Goal: Book appointment/travel/reservation

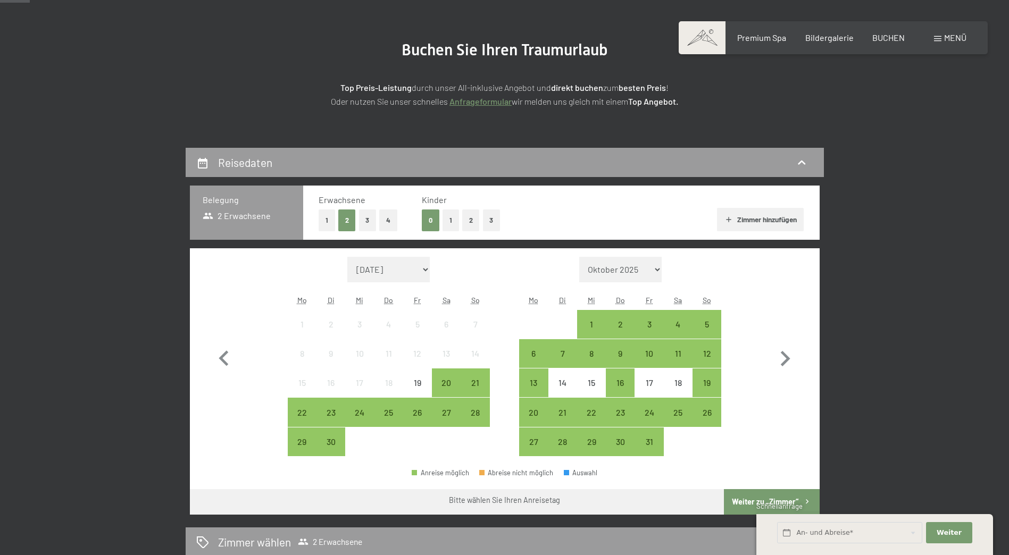
scroll to position [106, 0]
click at [466, 221] on button "2" at bounding box center [471, 220] width 18 height 22
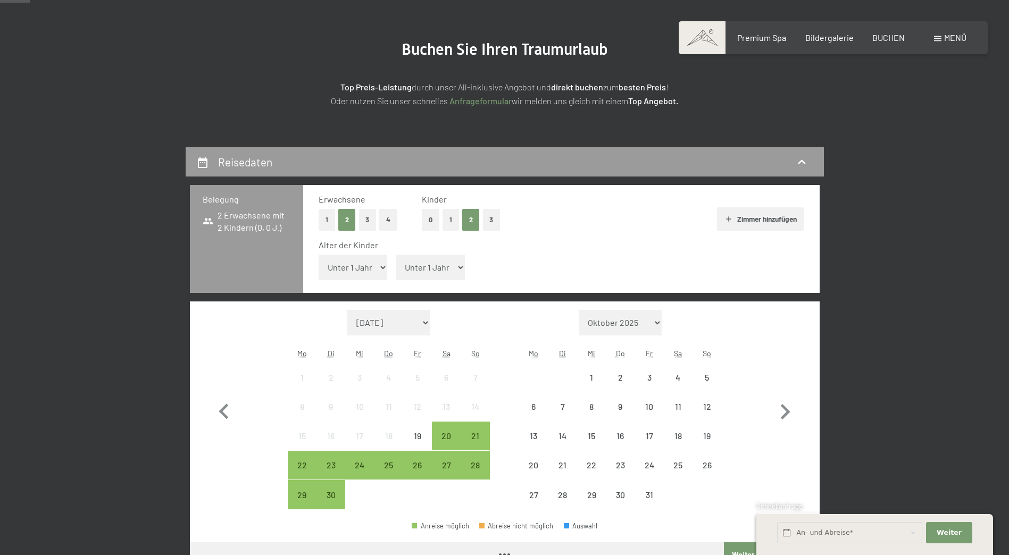
click at [374, 274] on select "Unter 1 Jahr 1 Jahr 2 Jahre 3 Jahre 4 Jahre 5 Jahre 6 Jahre 7 Jahre 8 Jahre 9 J…" at bounding box center [352, 268] width 69 height 26
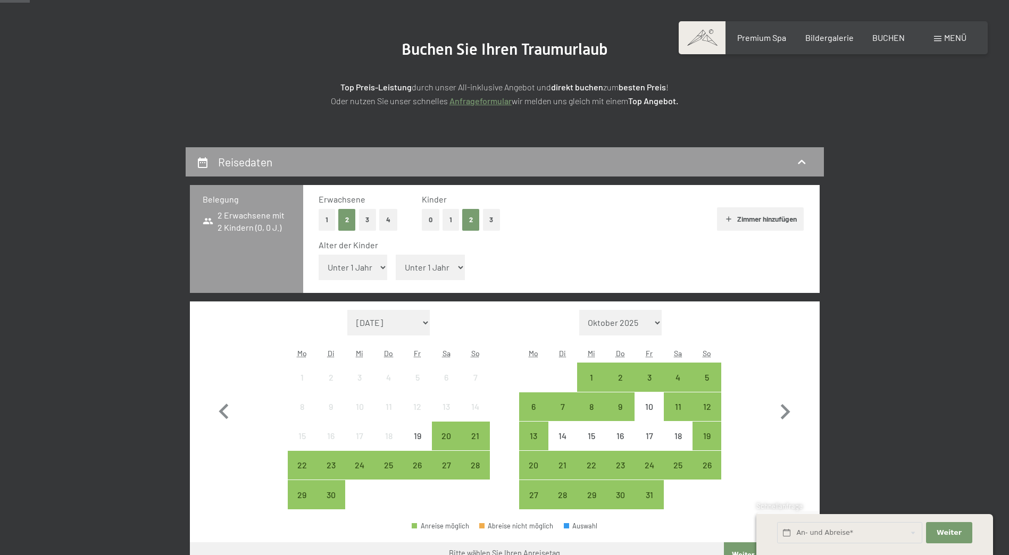
select select "1"
click at [318, 255] on select "Unter 1 Jahr 1 Jahr 2 Jahre 3 Jahre 4 Jahre 5 Jahre 6 Jahre 7 Jahre 8 Jahre 9 J…" at bounding box center [352, 268] width 69 height 26
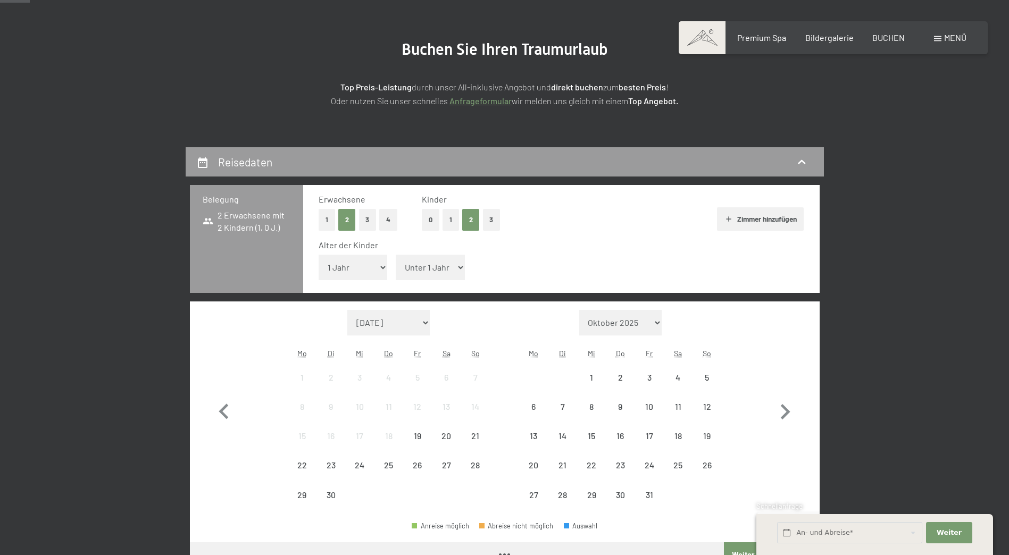
click at [432, 258] on select "Unter 1 Jahr 1 Jahr 2 Jahre 3 Jahre 4 Jahre 5 Jahre 6 Jahre 7 Jahre 8 Jahre 9 J…" at bounding box center [430, 268] width 69 height 26
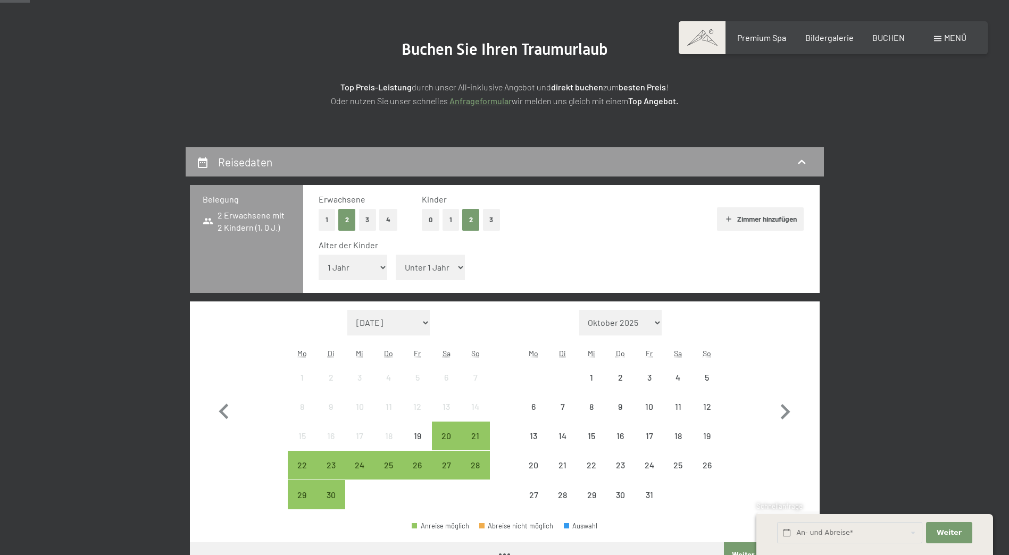
select select "6"
click at [396, 255] on select "Unter 1 Jahr 1 Jahr 2 Jahre 3 Jahre 4 Jahre 5 Jahre 6 Jahre 7 Jahre 8 Jahre 9 J…" at bounding box center [430, 268] width 69 height 26
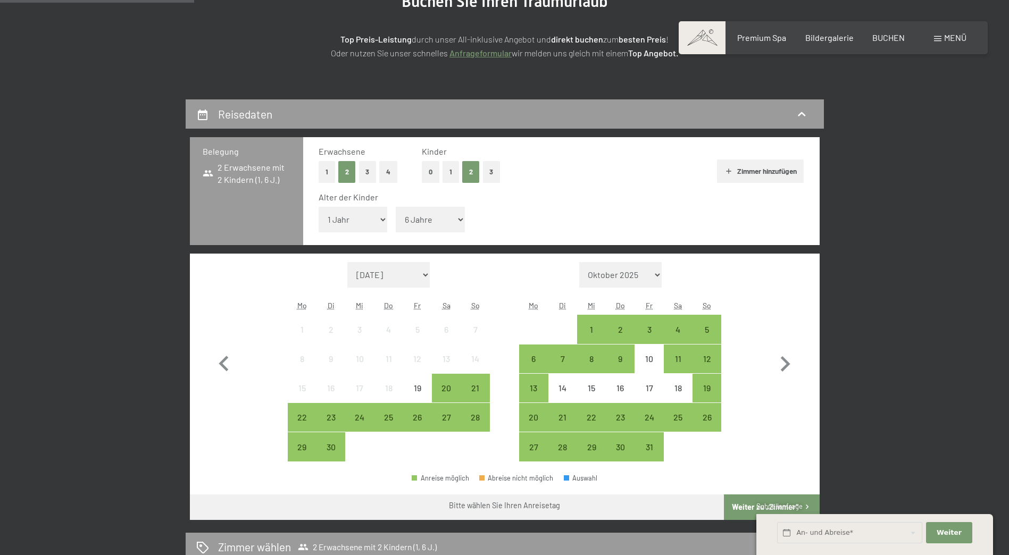
scroll to position [213, 0]
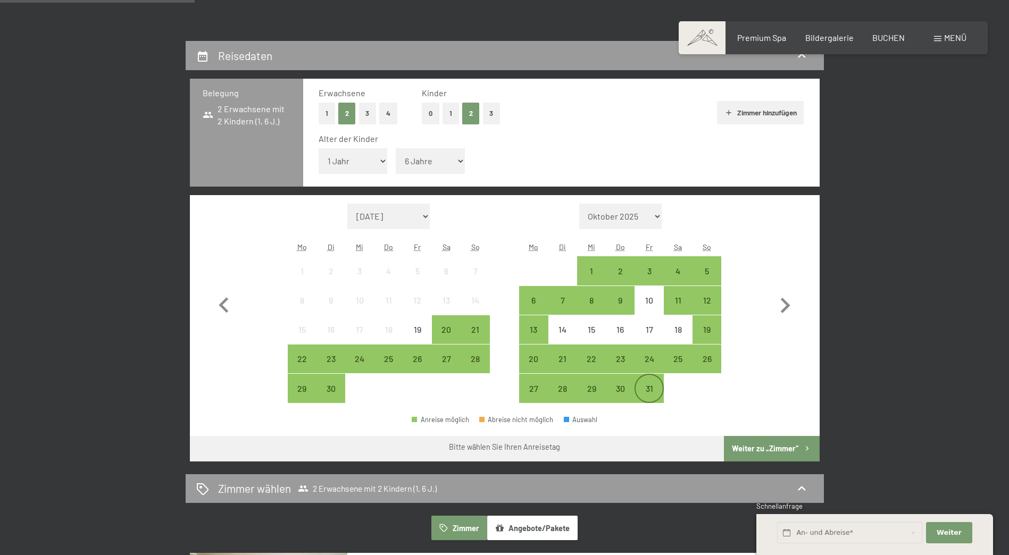
click at [656, 386] on div "31" at bounding box center [648, 397] width 27 height 27
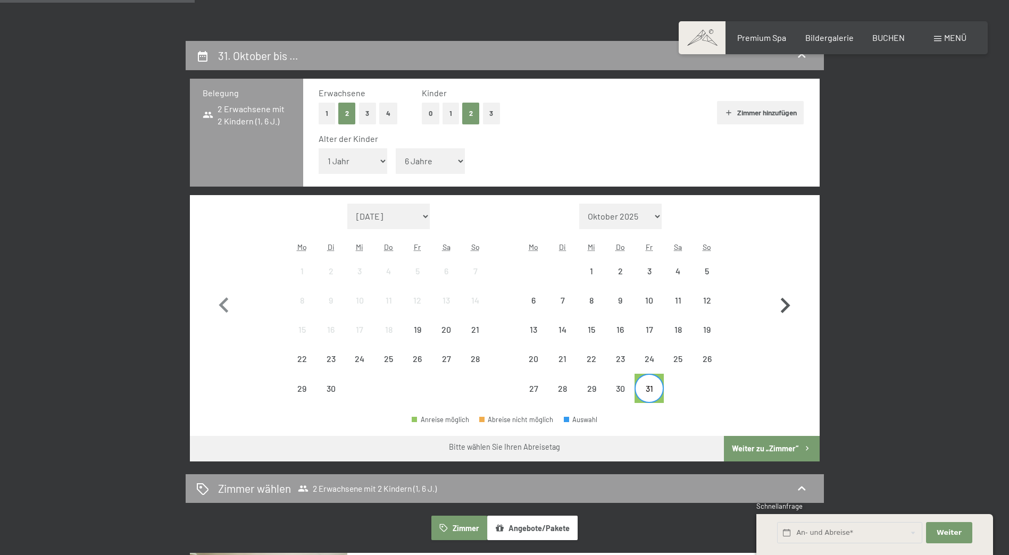
click at [784, 305] on icon "button" at bounding box center [784, 305] width 31 height 31
select select "[DATE]"
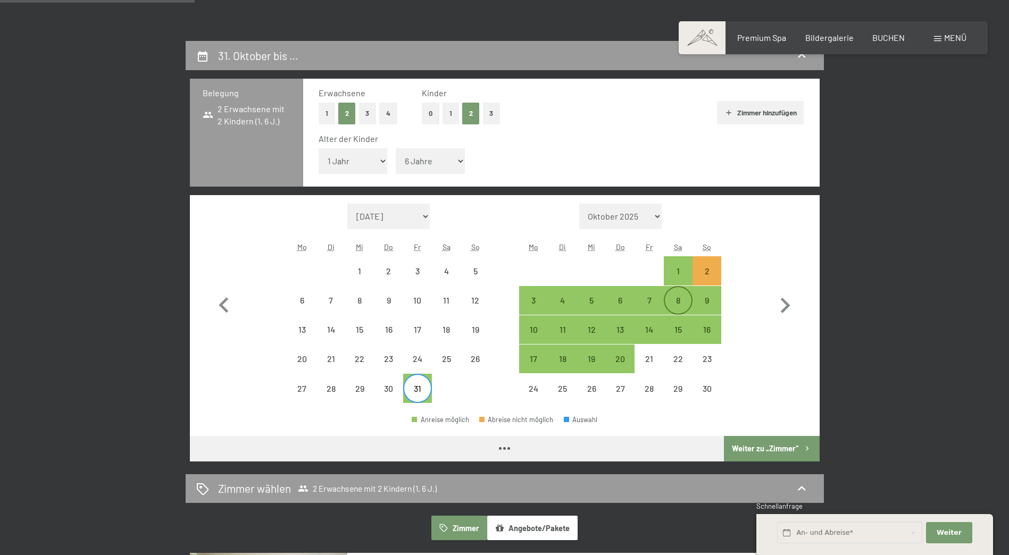
select select "[DATE]"
click at [701, 261] on div "2" at bounding box center [706, 270] width 27 height 27
select select "[DATE]"
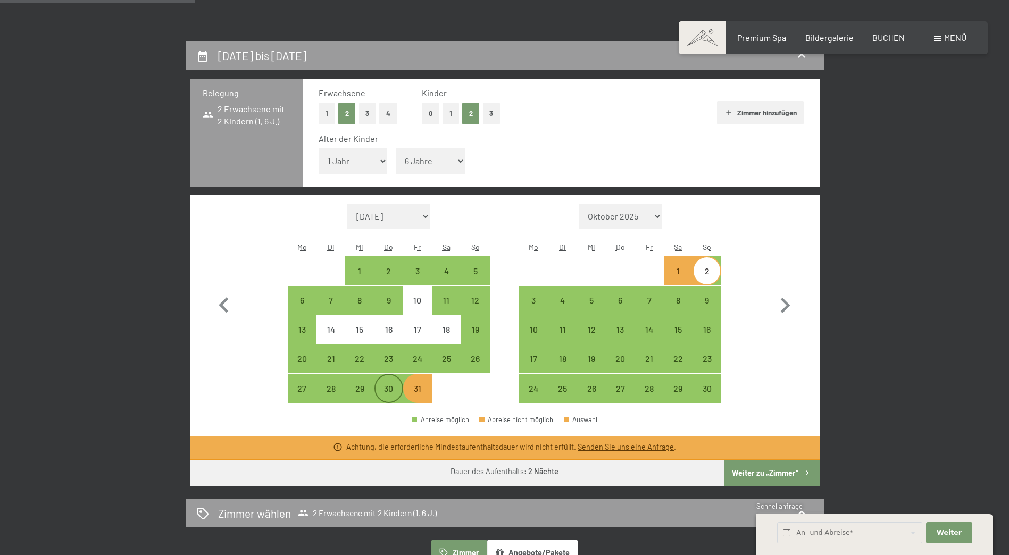
click at [401, 392] on div "30" at bounding box center [388, 397] width 27 height 27
select select "[DATE]"
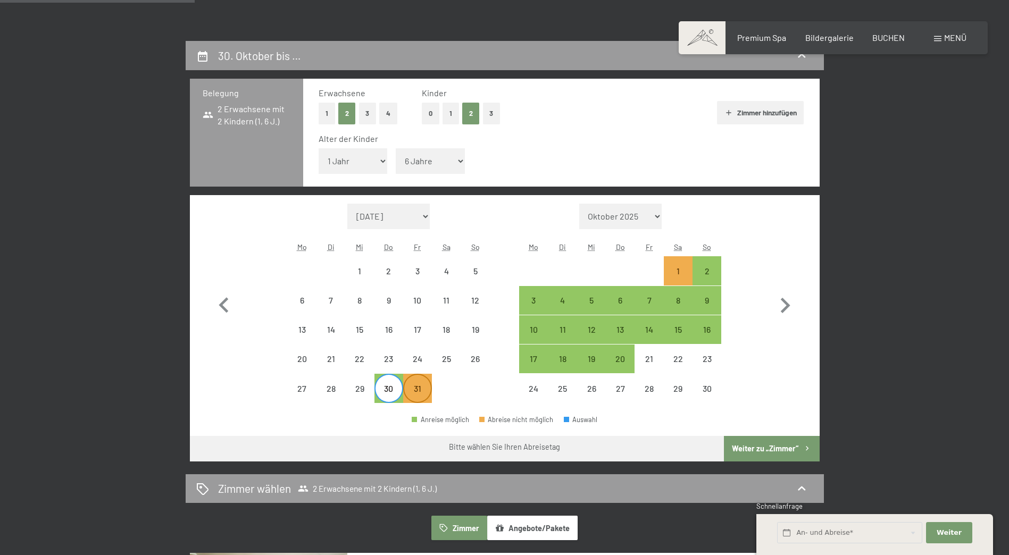
click at [418, 391] on div "31" at bounding box center [417, 397] width 27 height 27
select select "[DATE]"
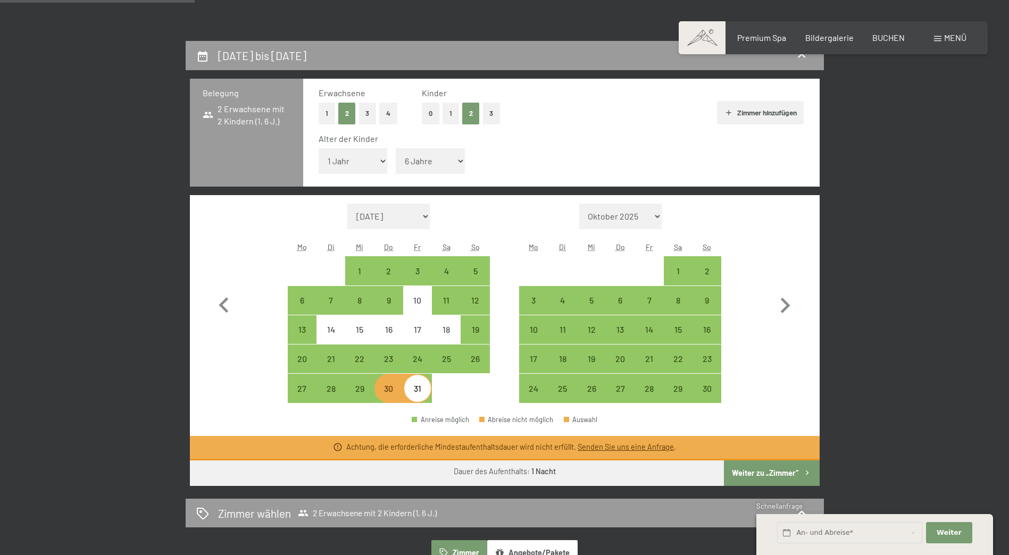
click at [382, 393] on div "30" at bounding box center [388, 397] width 27 height 27
select select "[DATE]"
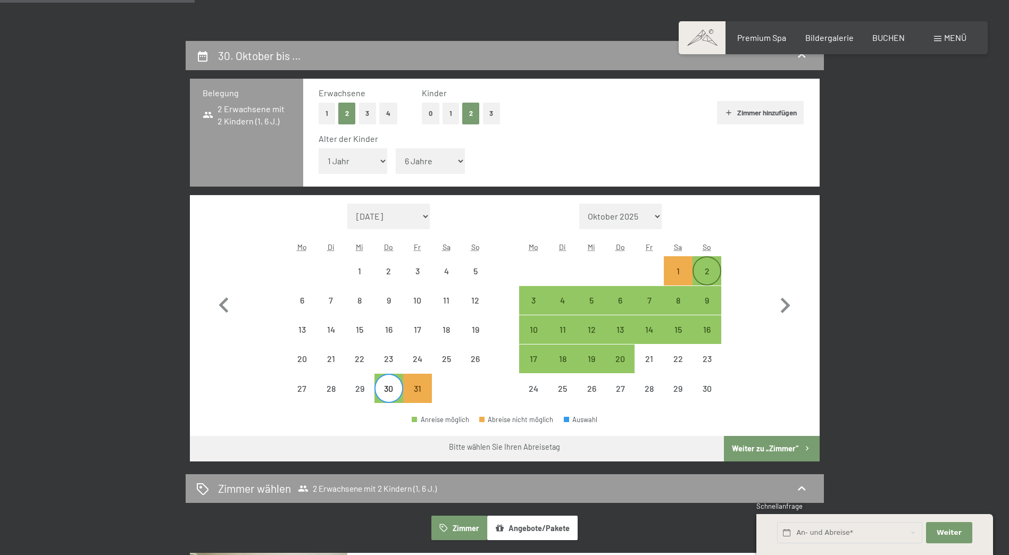
click at [710, 273] on div "2" at bounding box center [706, 280] width 27 height 27
select select "[DATE]"
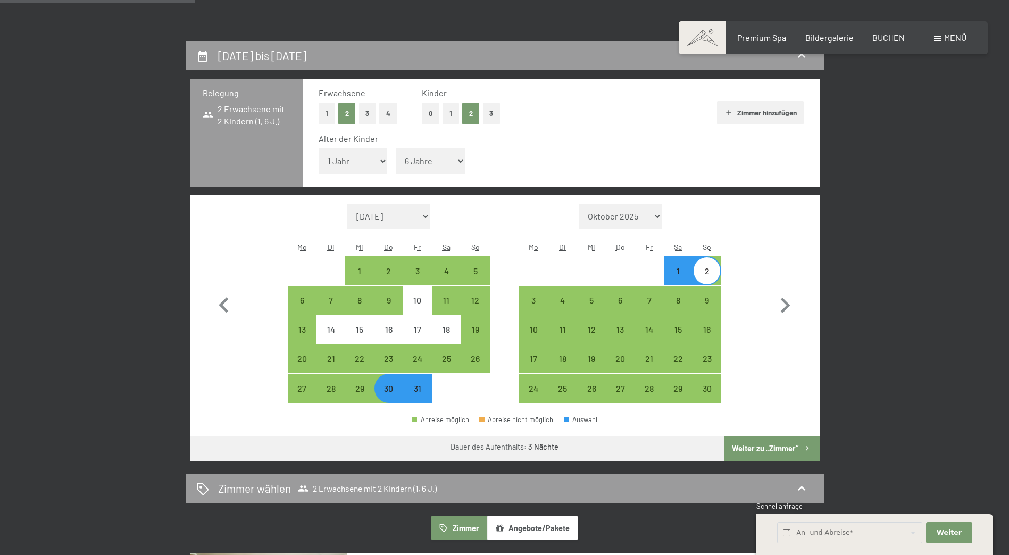
click at [778, 449] on button "Weiter zu „Zimmer“" at bounding box center [771, 449] width 95 height 26
select select "[DATE]"
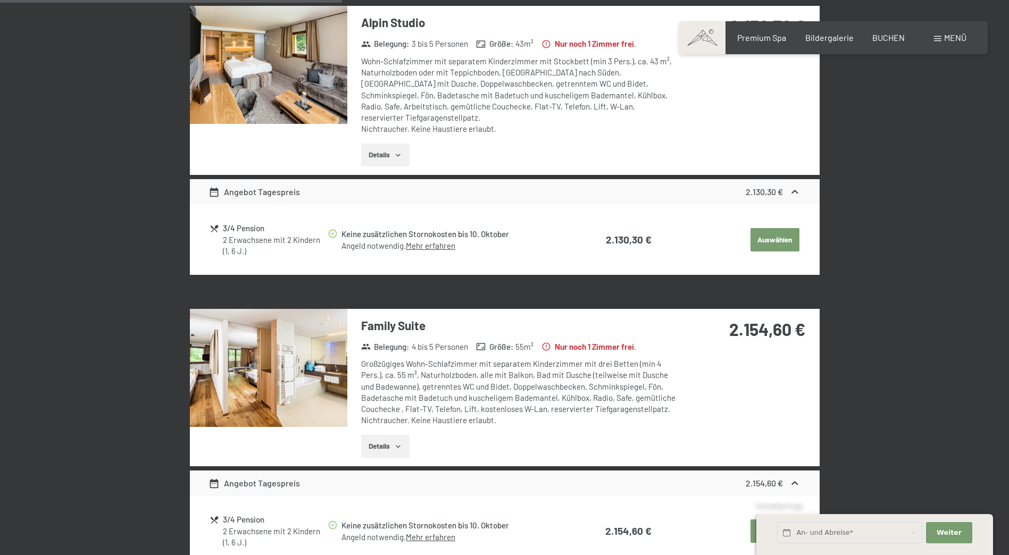
scroll to position [957, 0]
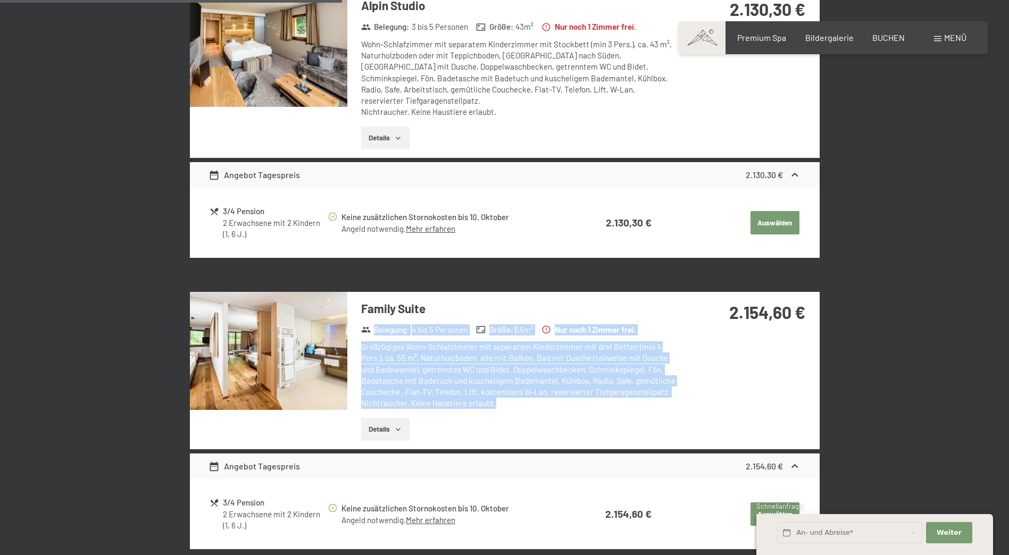
drag, startPoint x: 500, startPoint y: 396, endPoint x: 368, endPoint y: 314, distance: 155.0
click at [368, 314] on div "Family Suite Belegung : 4 bis 5 Personen Größe : 55 m² Nur noch 1 Zimmer frei. …" at bounding box center [512, 371] width 331 height 158
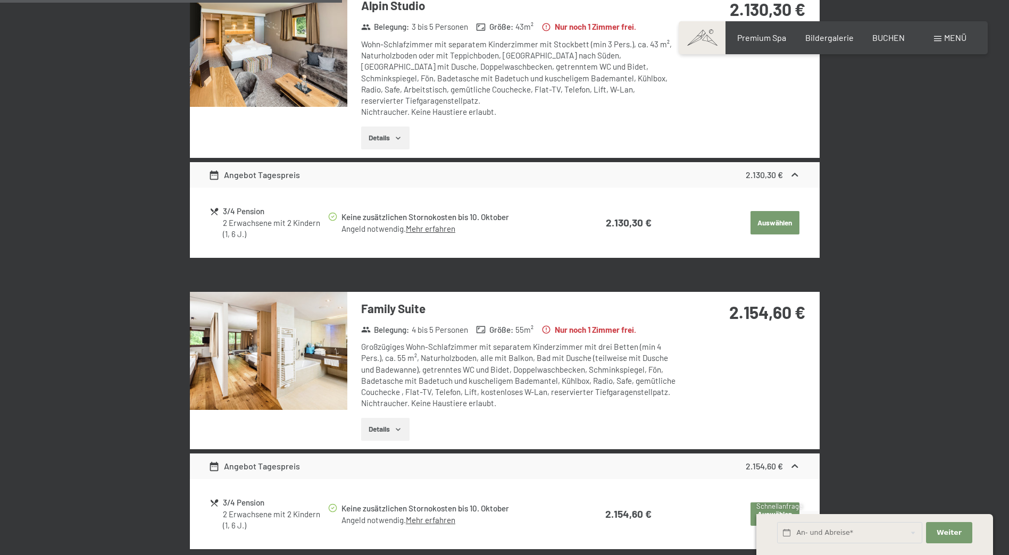
click at [727, 357] on div "Family Suite Belegung : 4 bis 5 Personen Größe : 55 m² Nur noch 1 Zimmer frei. …" at bounding box center [504, 371] width 629 height 158
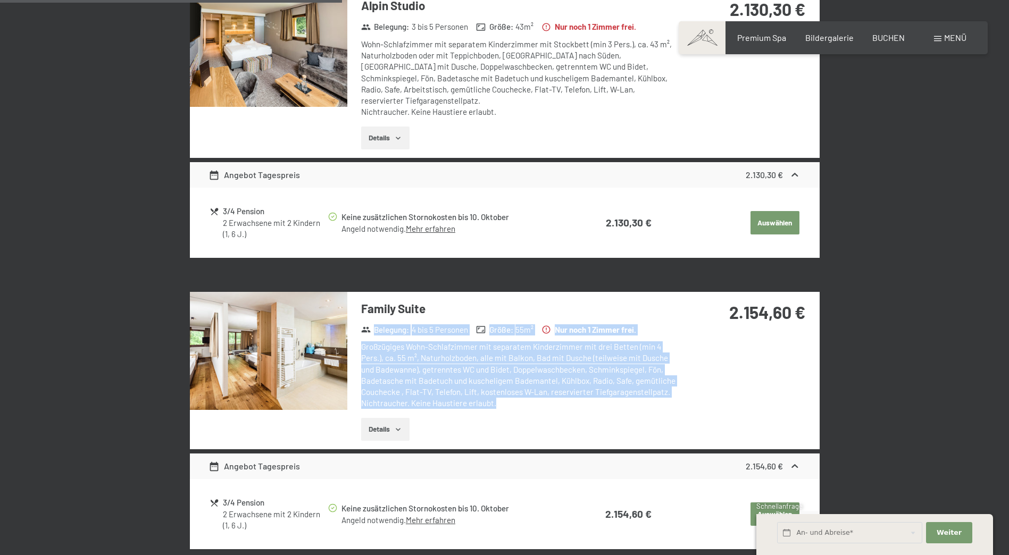
drag, startPoint x: 514, startPoint y: 394, endPoint x: 378, endPoint y: 313, distance: 158.1
click at [378, 313] on div "Family Suite Belegung : 4 bis 5 Personen Größe : 55 m² Nur noch 1 Zimmer frei. …" at bounding box center [512, 371] width 331 height 158
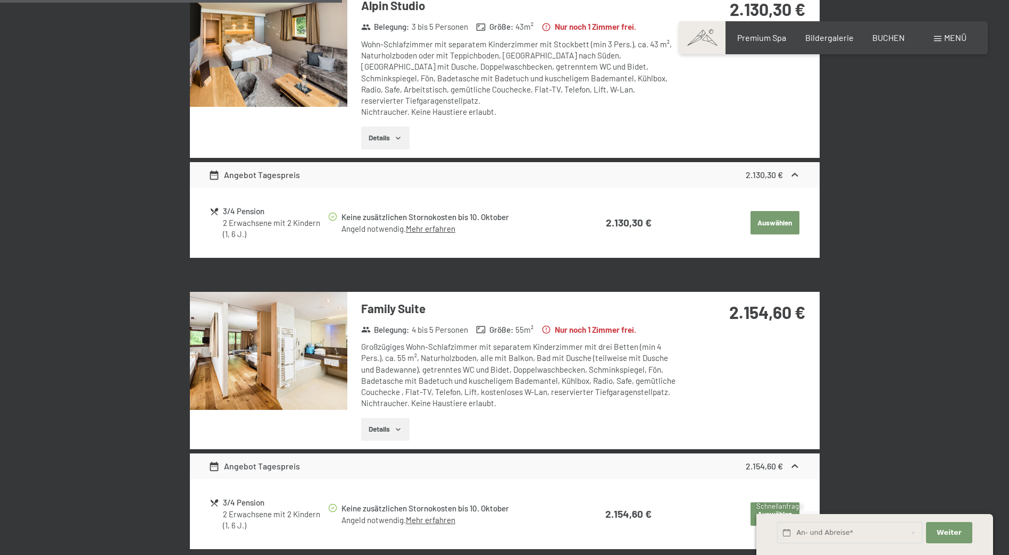
click at [719, 335] on div "2.154,60 €" at bounding box center [747, 325] width 141 height 66
drag, startPoint x: 58, startPoint y: 199, endPoint x: 70, endPoint y: 164, distance: 36.8
click at [60, 199] on div "[DATE] bis [DATE] Zimmer wählen 2 Erwachsene mit 2 Kindern (1, 6 J.) Zimmer Ang…" at bounding box center [504, 485] width 1009 height 2377
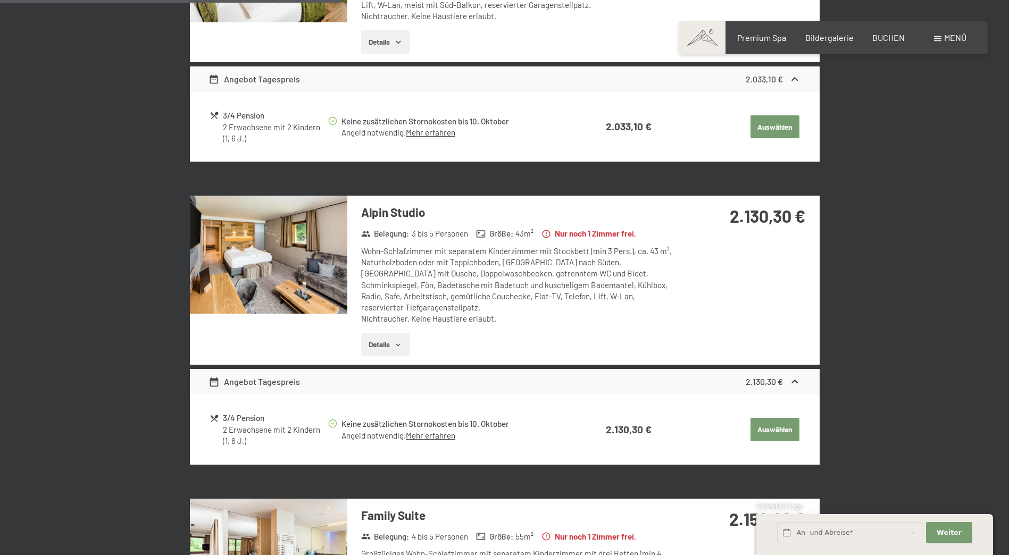
scroll to position [638, 0]
